Goal: Transaction & Acquisition: Purchase product/service

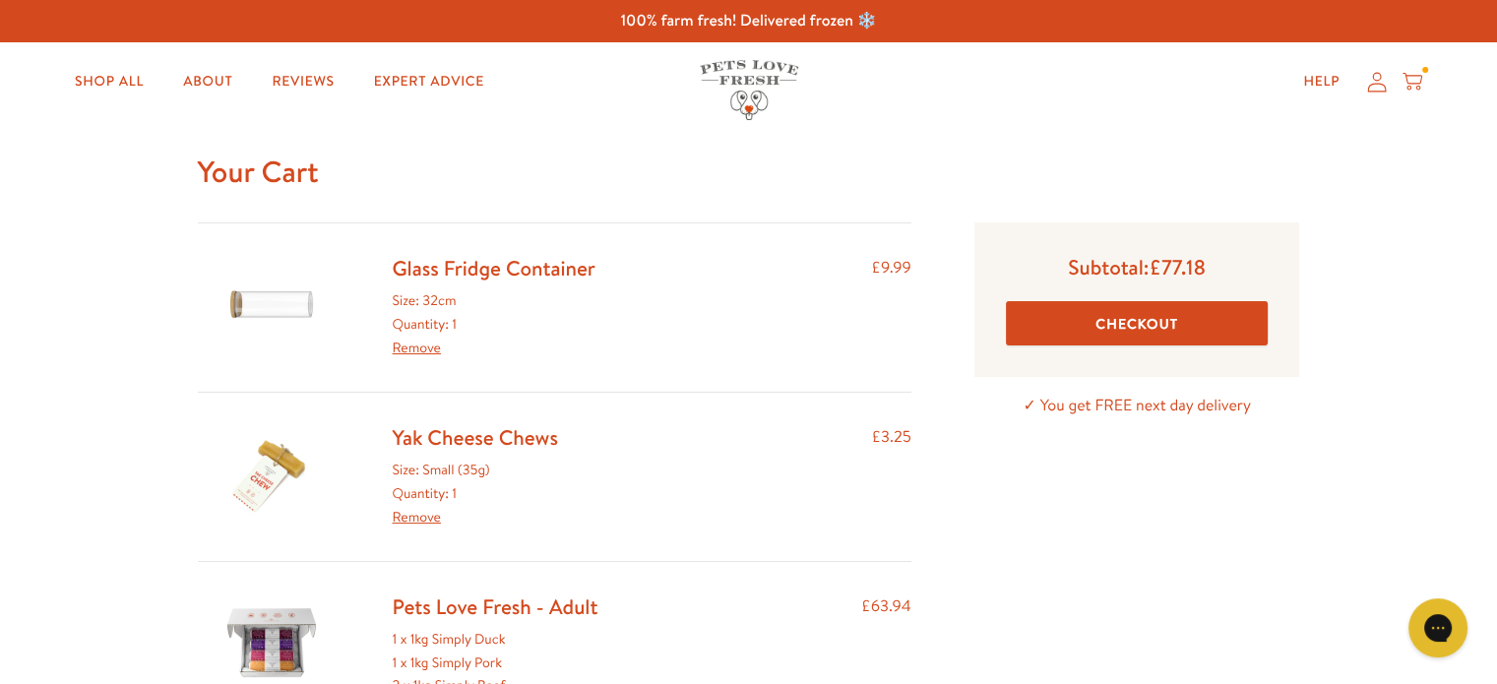
click at [425, 350] on link "Remove" at bounding box center [417, 348] width 48 height 20
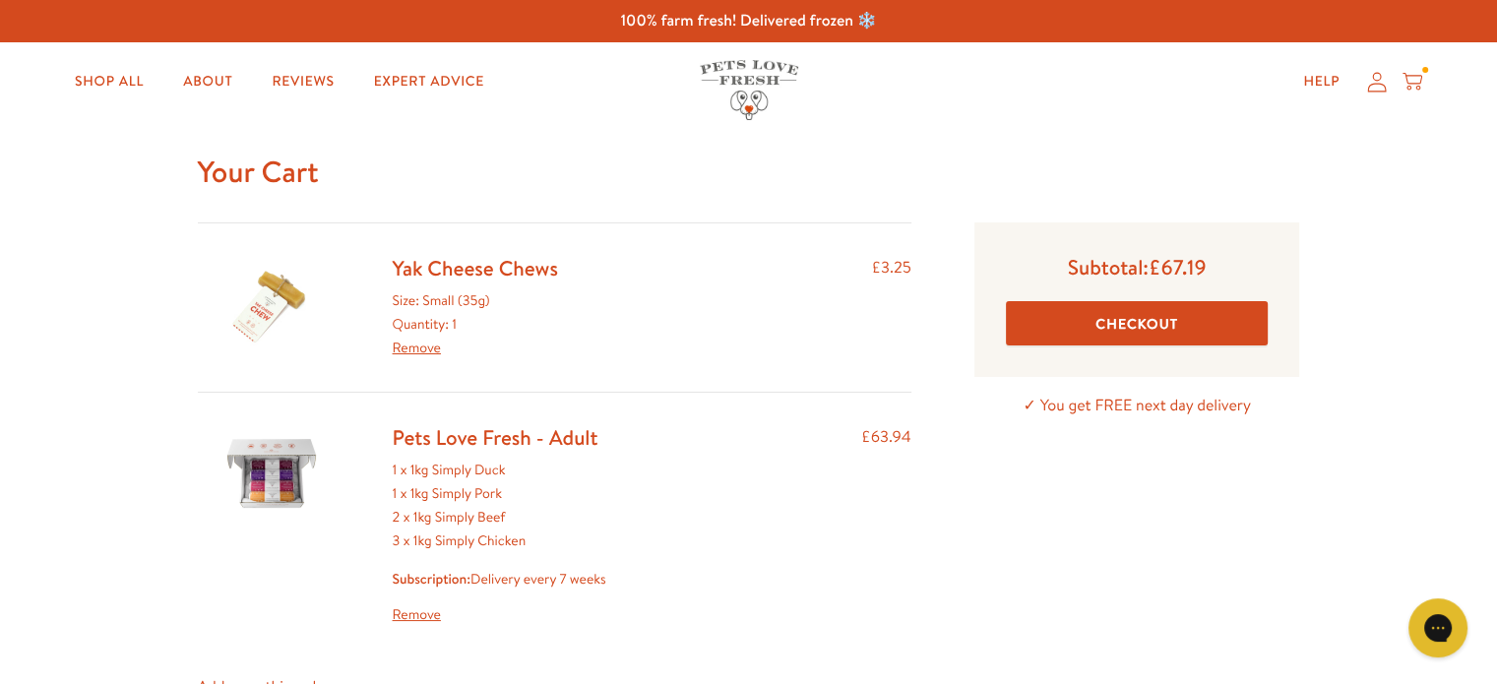
click at [431, 348] on link "Remove" at bounding box center [417, 348] width 48 height 20
